Goal: Entertainment & Leisure: Consume media (video, audio)

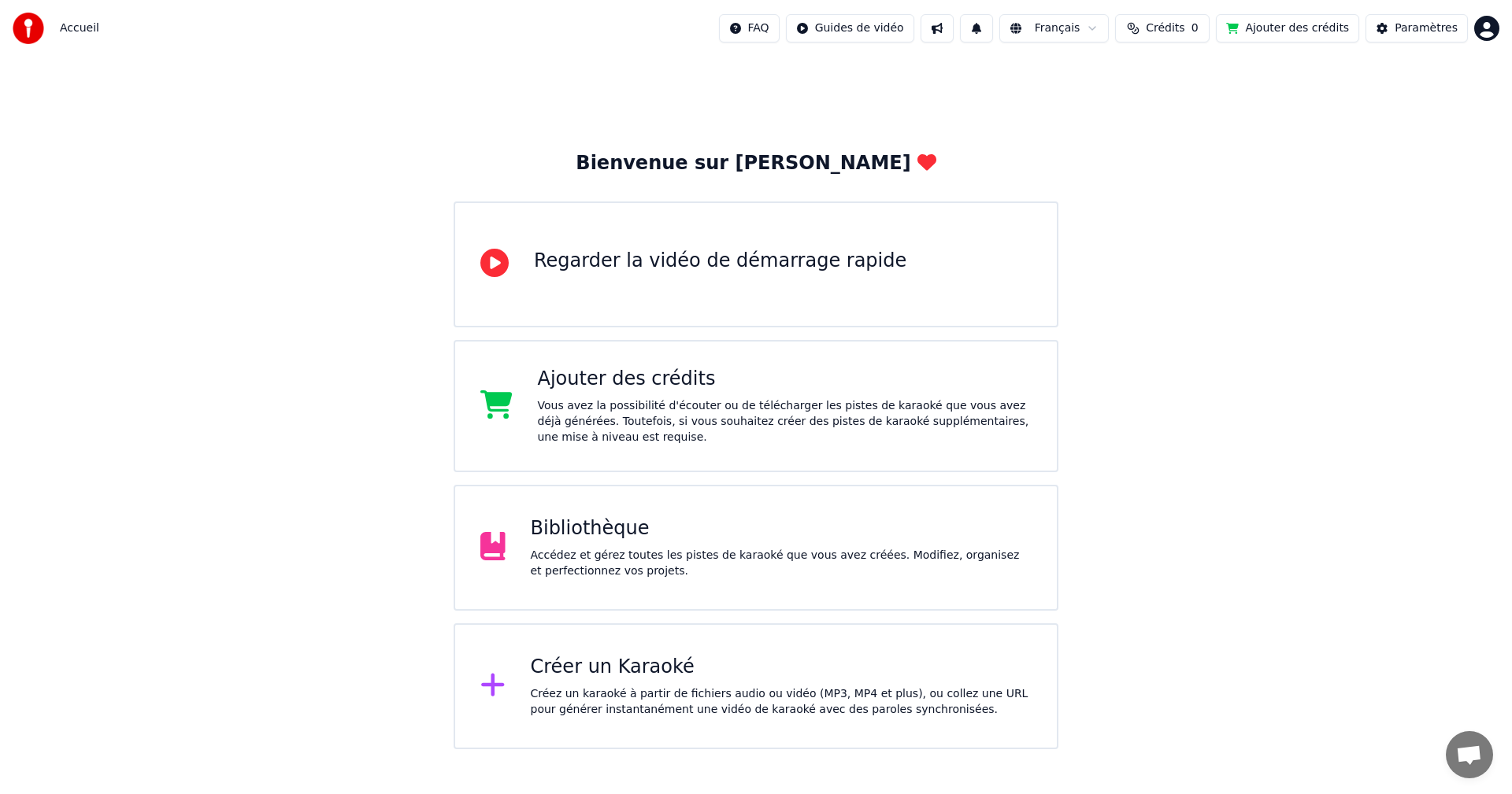
click at [1198, 593] on div "Bienvenue sur Youka Regarder la vidéo de démarrage rapide Ajouter des crédits V…" at bounding box center [756, 403] width 1512 height 693
click at [1140, 614] on div "Bienvenue sur Youka Regarder la vidéo de démarrage rapide Ajouter des crédits V…" at bounding box center [756, 403] width 1512 height 693
click at [815, 523] on div "Bibliothèque" at bounding box center [781, 528] width 501 height 25
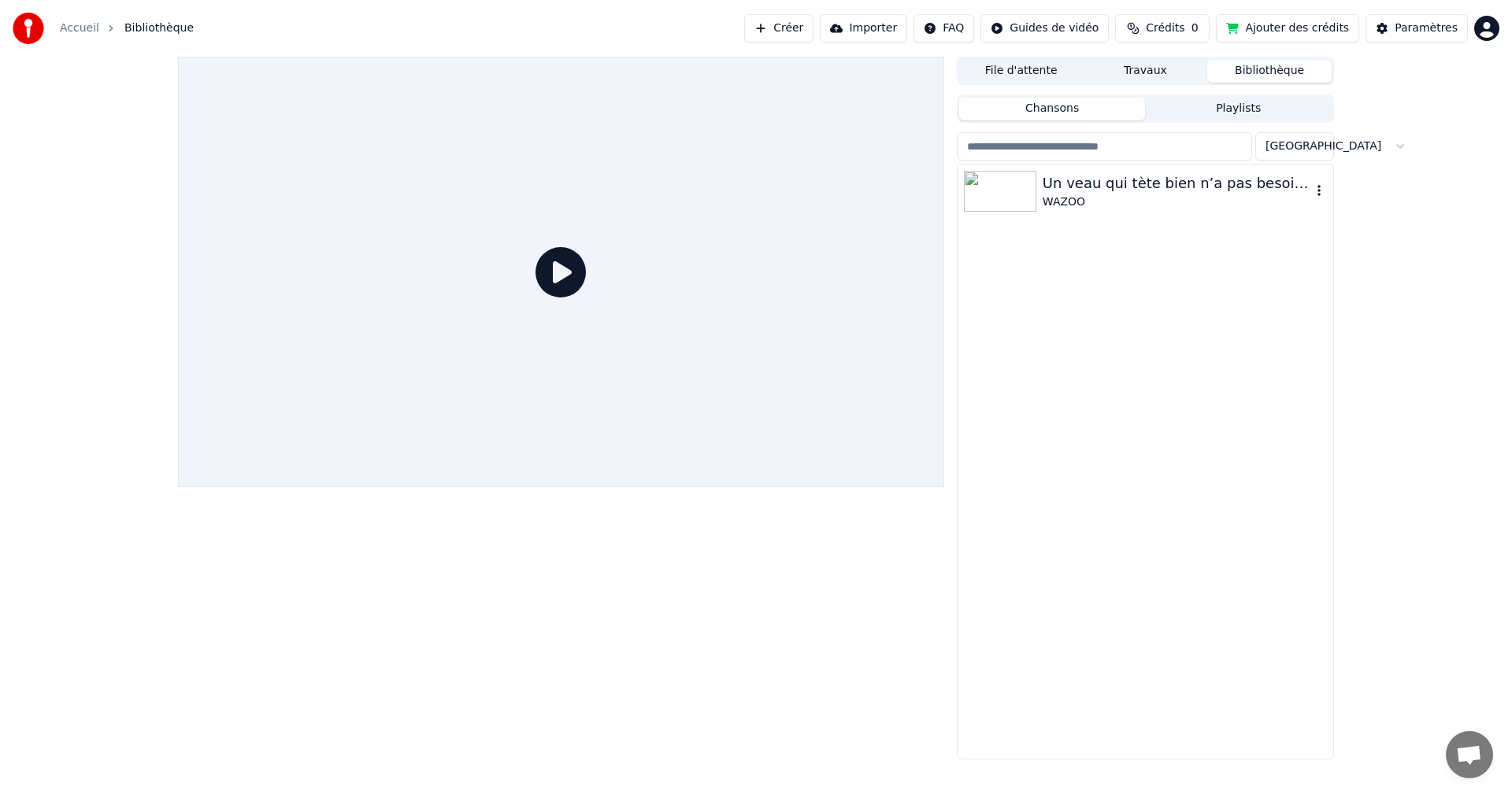
click at [1047, 199] on div "WAZOO" at bounding box center [1176, 203] width 269 height 16
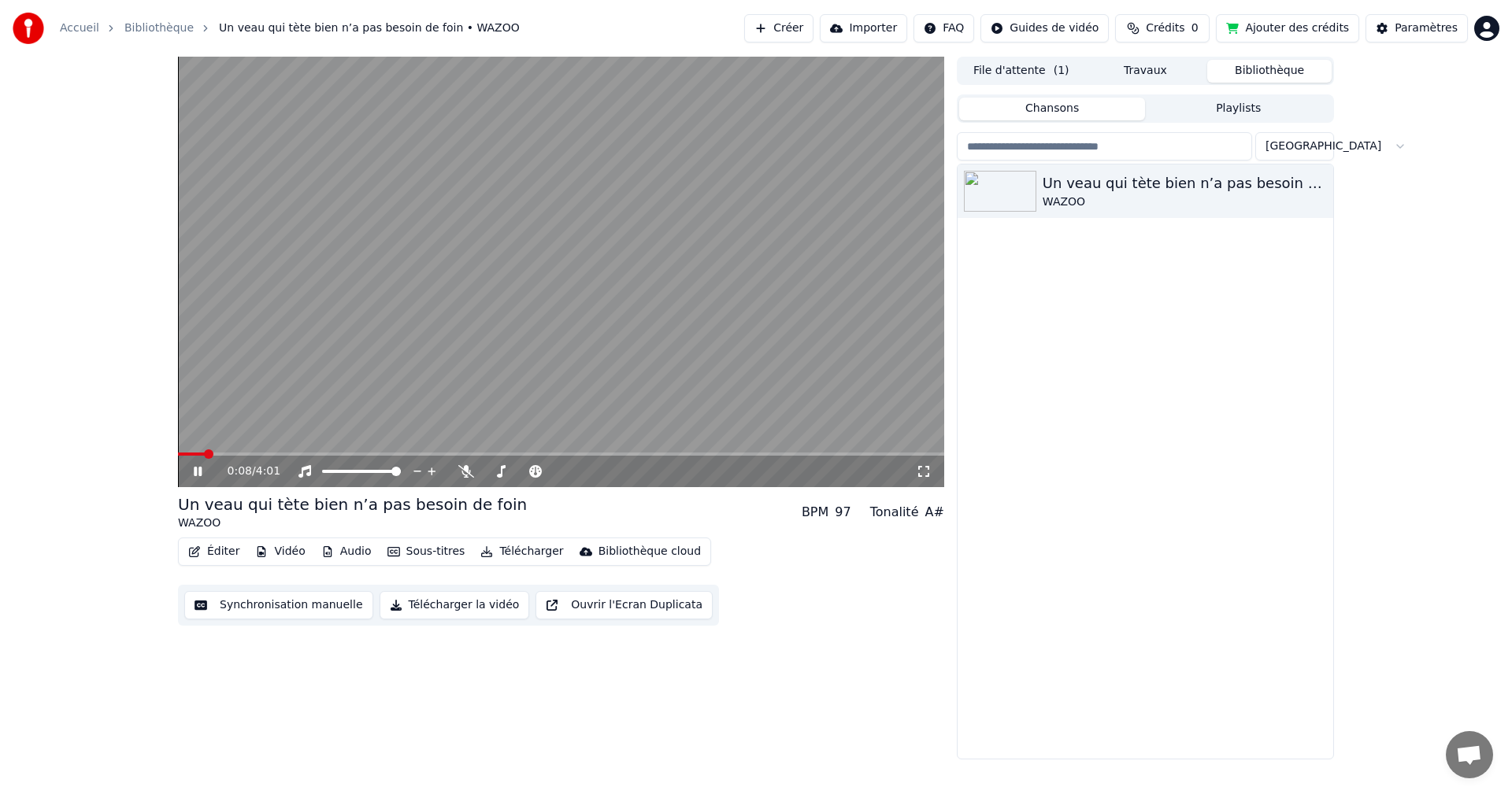
click at [357, 429] on video at bounding box center [560, 272] width 766 height 430
click at [1101, 720] on div "Un veau qui tète bien n’a pas besoin de foin WAZOO" at bounding box center [1145, 461] width 376 height 594
click at [800, 698] on div "0:08 / 4:01 Un veau qui tète bien n’a pas besoin de foin WAZOO BPM 97 Tonalité …" at bounding box center [560, 408] width 766 height 703
click at [1463, 172] on div "0:08 / 4:01 Un veau qui tète bien n’a pas besoin de foin WAZOO BPM 97 Tonalité …" at bounding box center [756, 408] width 1512 height 703
click at [1407, 429] on div "0:08 / 4:01 Un veau qui tète bien n’a pas besoin de foin WAZOO BPM 97 Tonalité …" at bounding box center [756, 408] width 1512 height 703
